Goal: Task Accomplishment & Management: Use online tool/utility

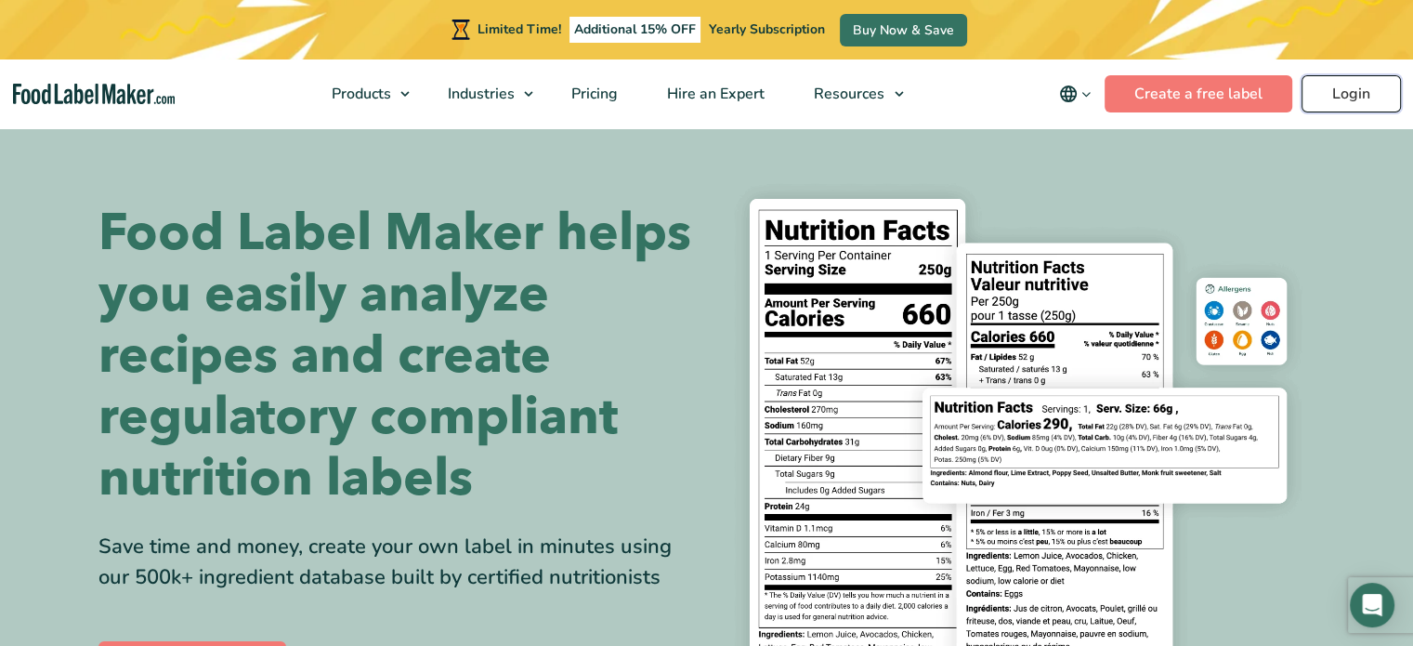
click at [1363, 88] on link "Login" at bounding box center [1351, 93] width 99 height 37
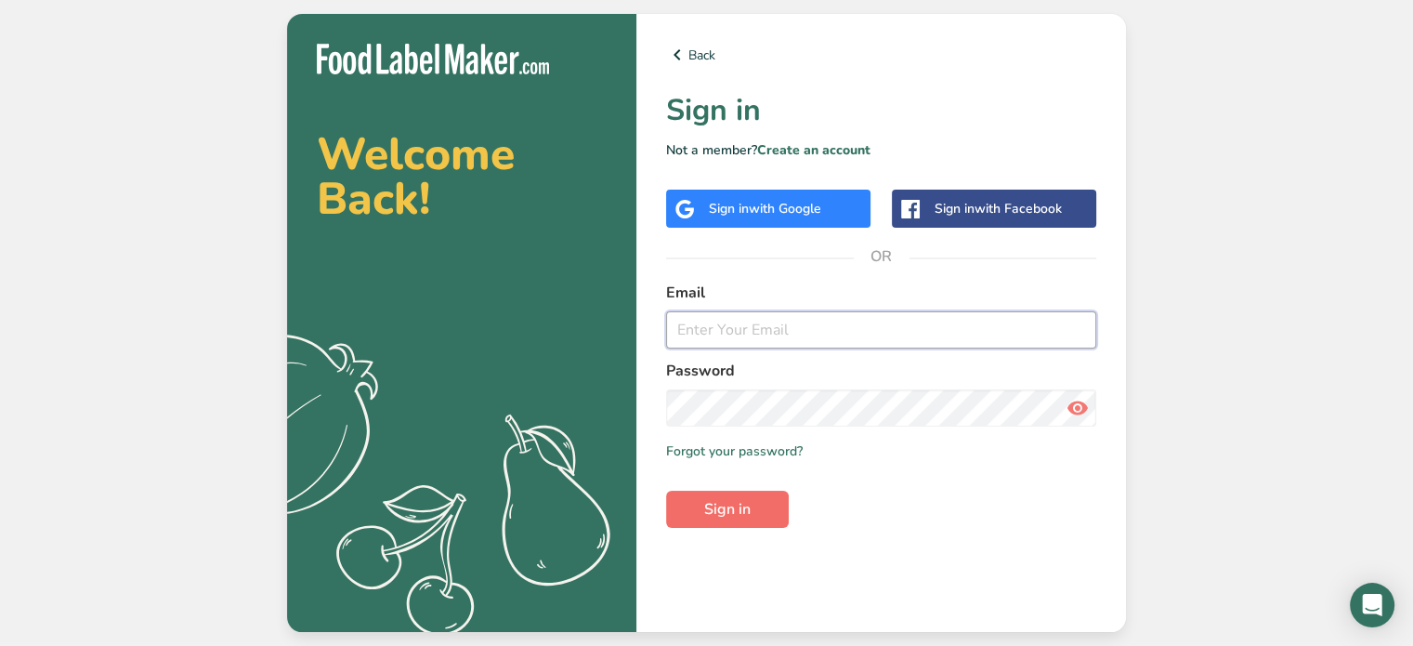
type input "[EMAIL_ADDRESS][DOMAIN_NAME]"
click at [710, 506] on span "Sign in" at bounding box center [727, 509] width 46 height 22
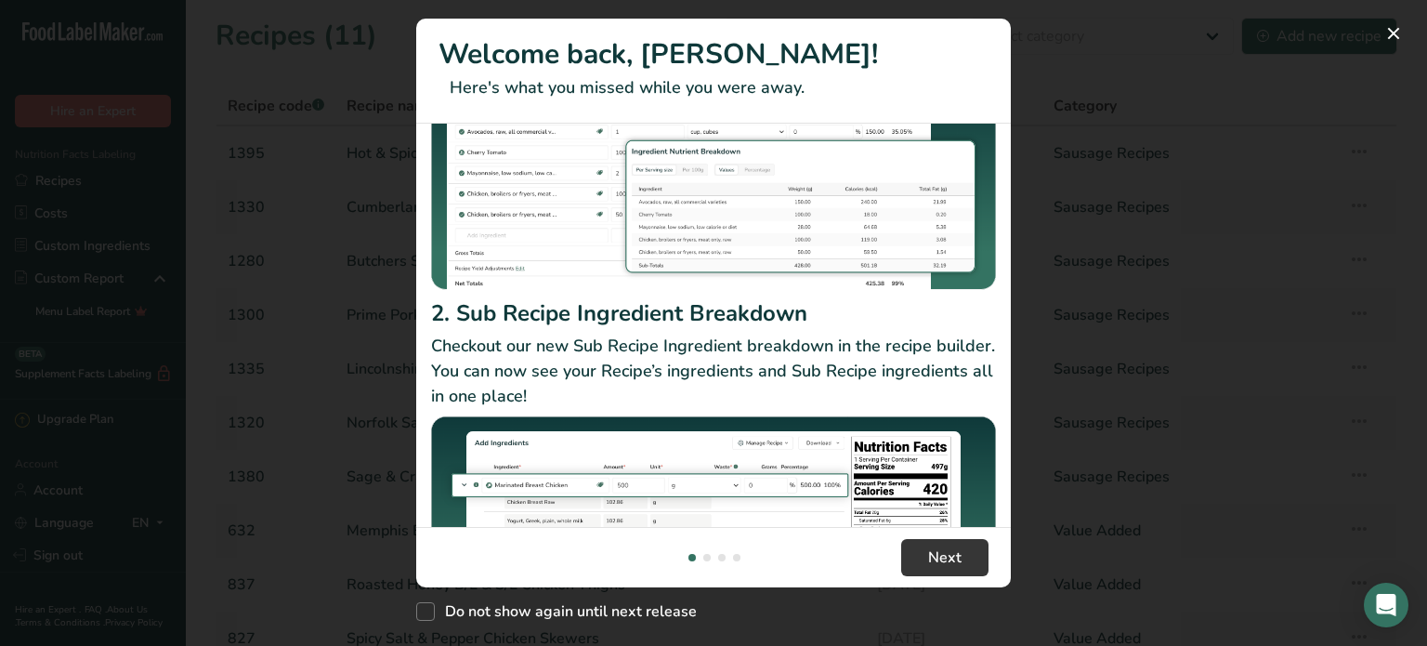
scroll to position [315, 0]
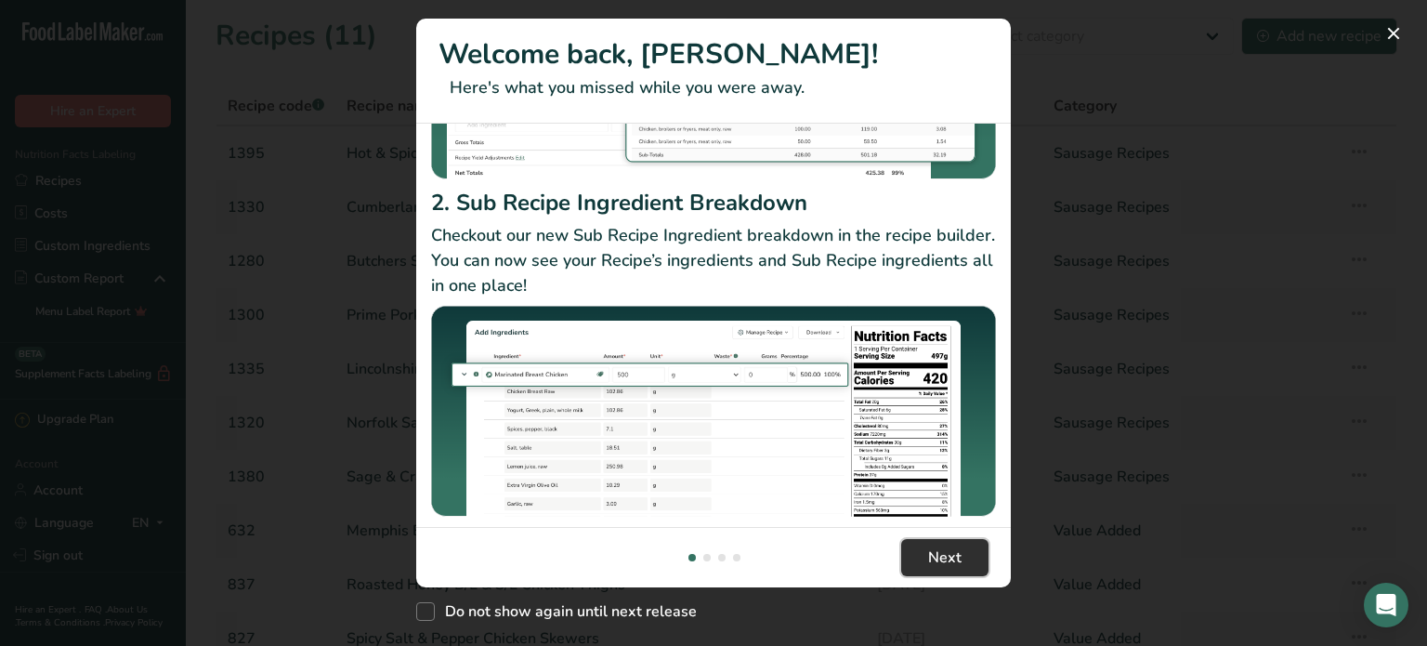
click at [923, 560] on button "Next" at bounding box center [944, 557] width 87 height 37
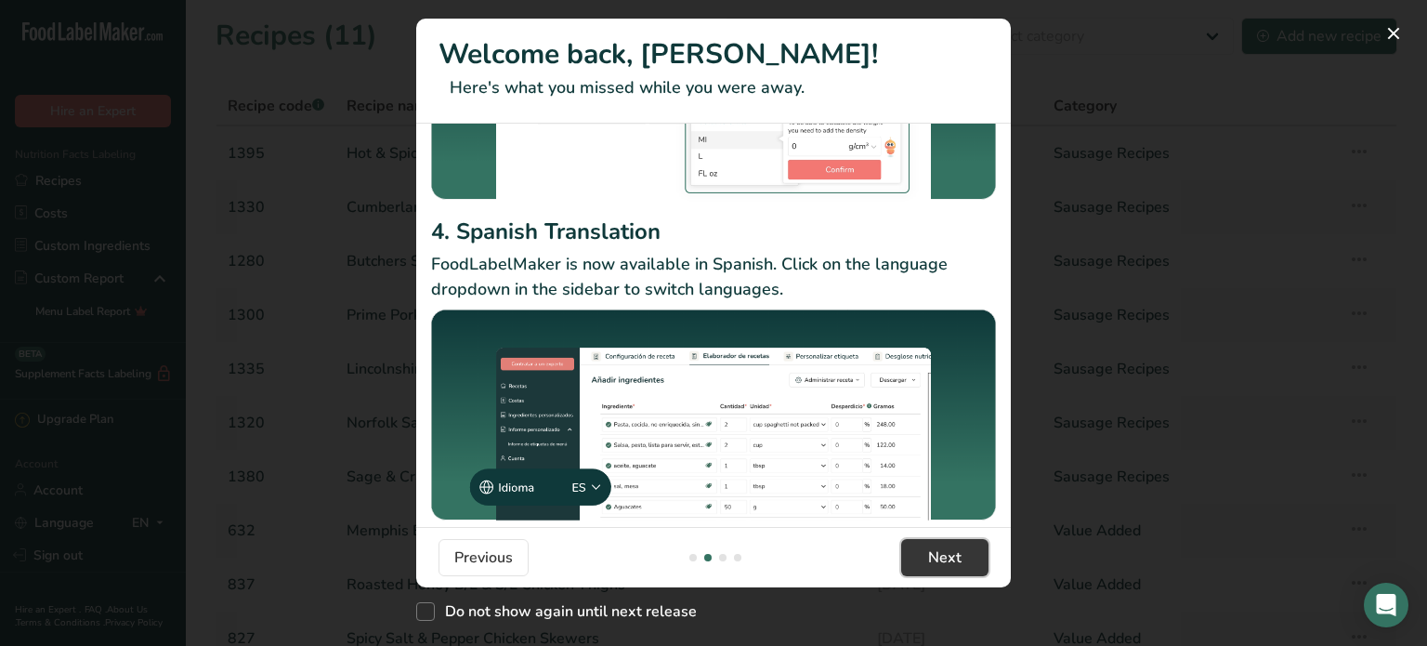
scroll to position [273, 0]
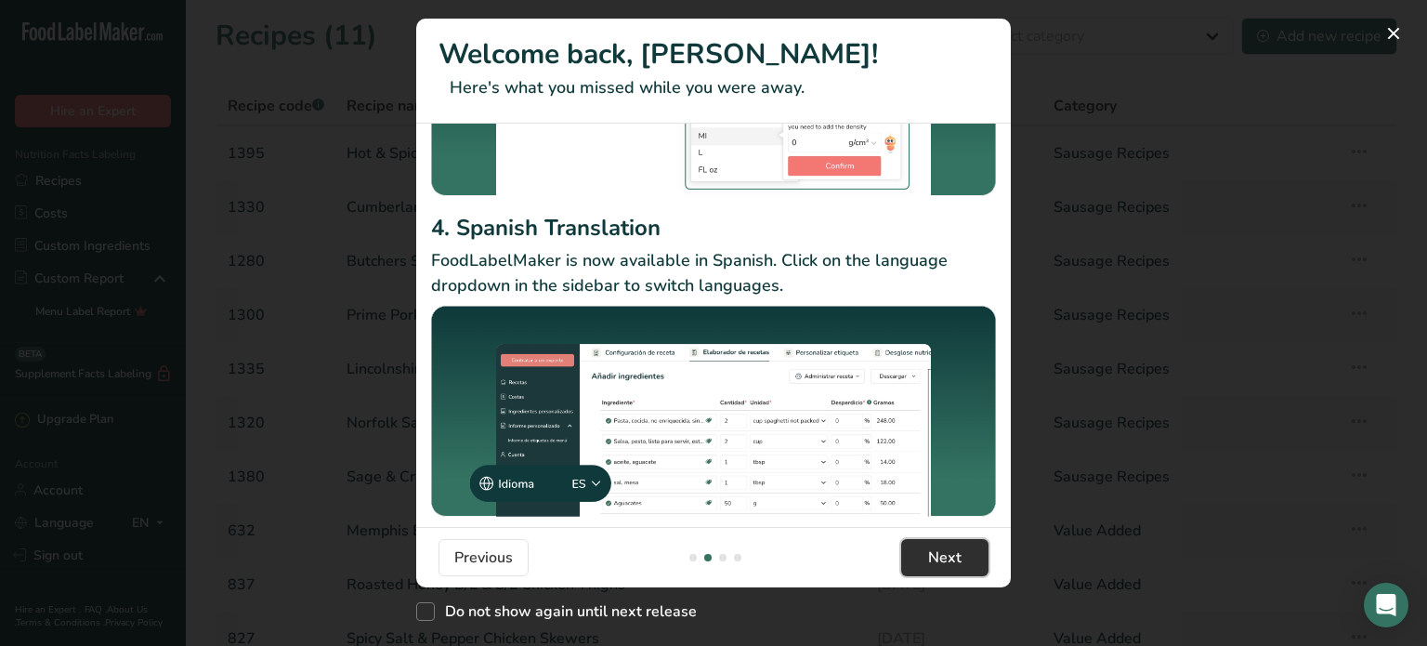
click at [945, 560] on span "Next" at bounding box center [944, 557] width 33 height 22
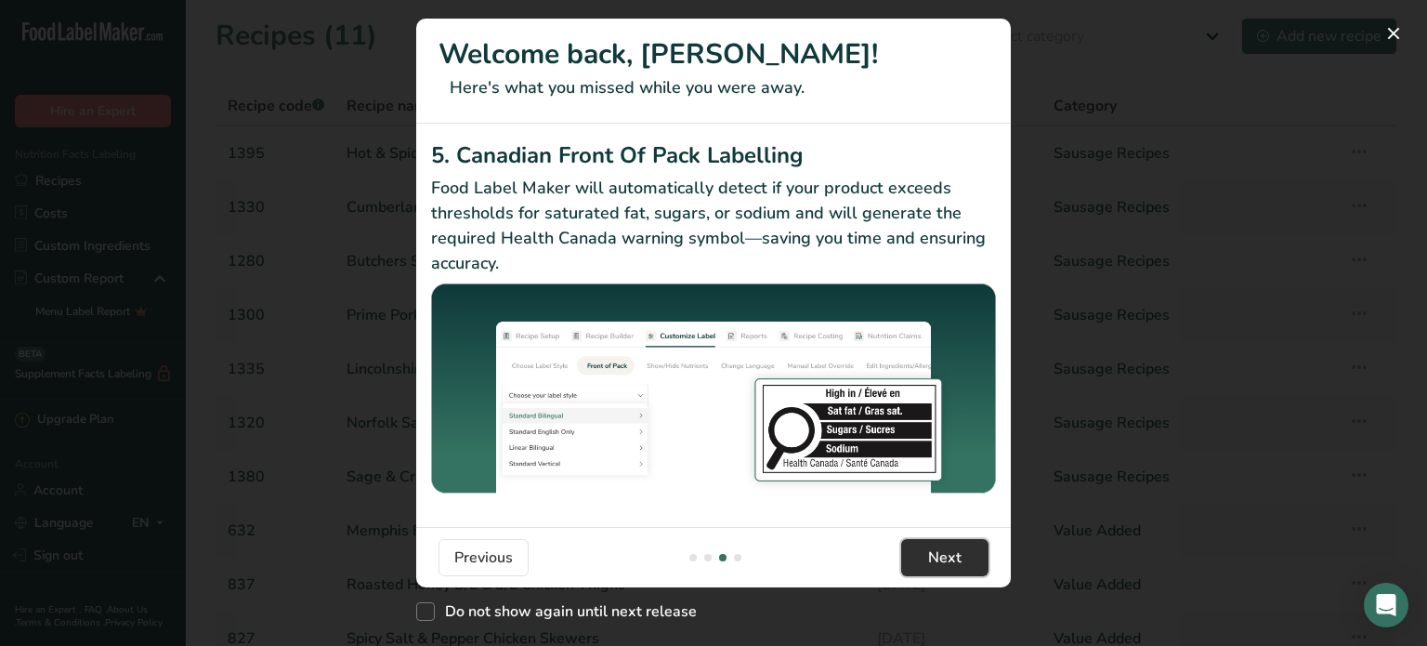
click at [959, 562] on span "Next" at bounding box center [944, 557] width 33 height 22
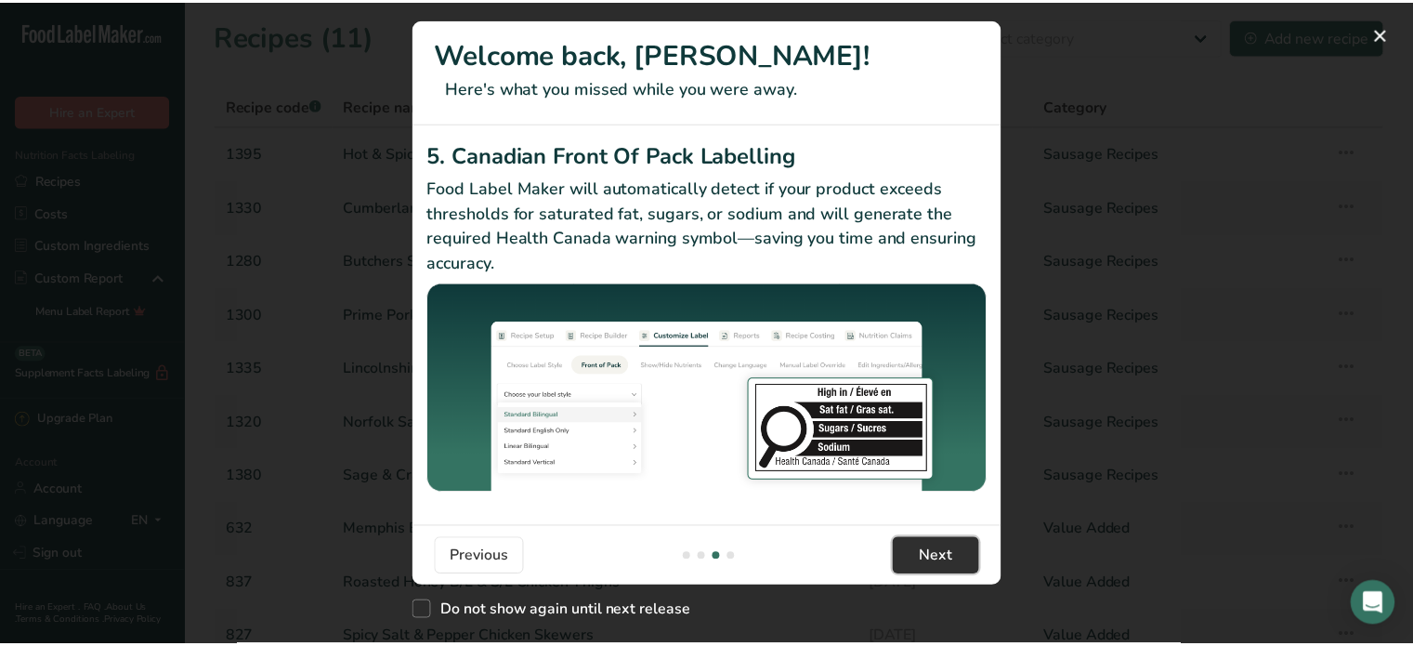
scroll to position [0, 1784]
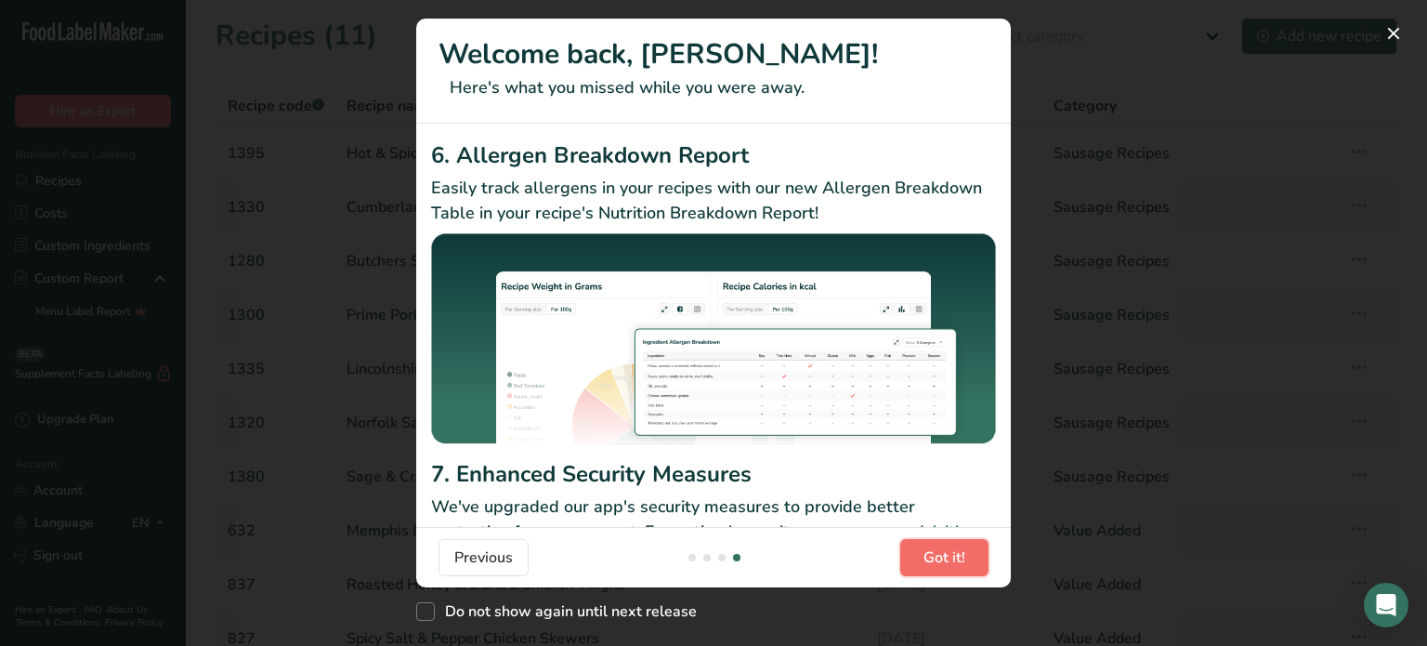
click at [955, 564] on span "Got it!" at bounding box center [945, 557] width 42 height 22
